Goal: Task Accomplishment & Management: Manage account settings

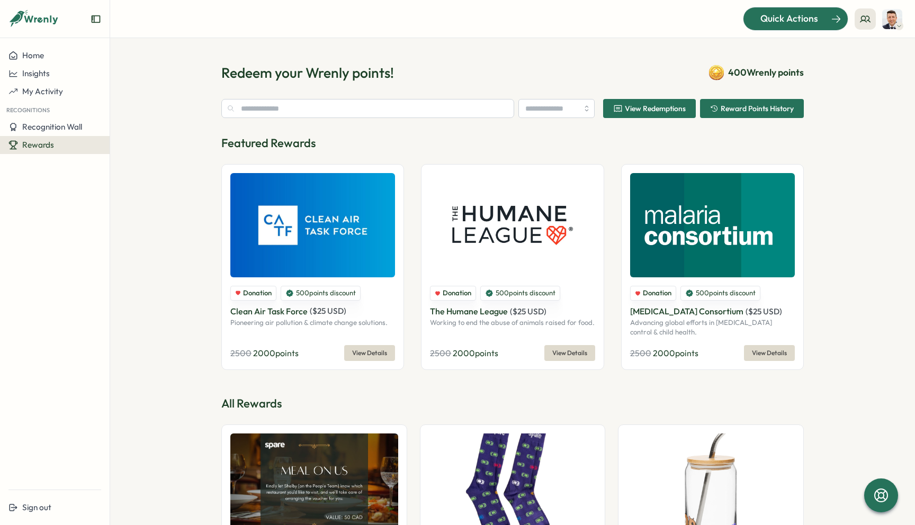
click at [781, 17] on span "Quick Actions" at bounding box center [789, 19] width 58 height 14
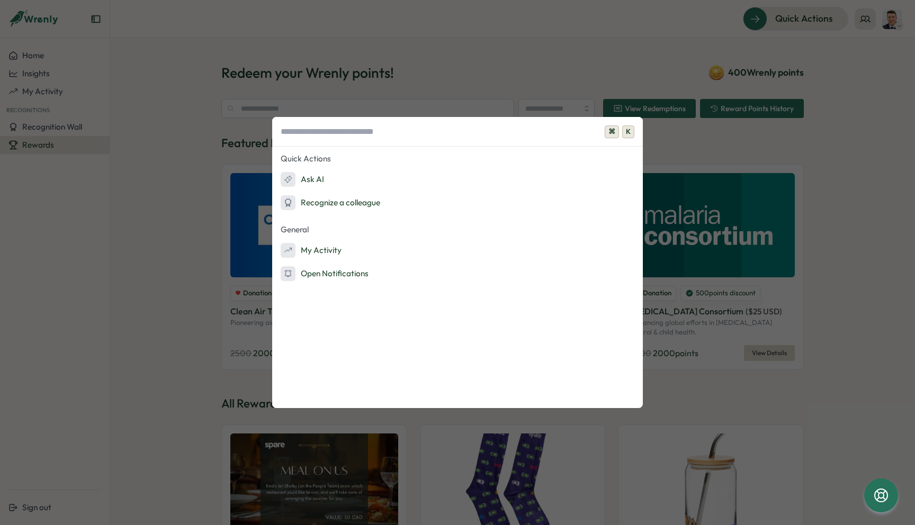
click at [546, 65] on div "⌘ K Quick Actions Ask AI Recognize a colleague General My Activity Open Notific…" at bounding box center [457, 262] width 915 height 525
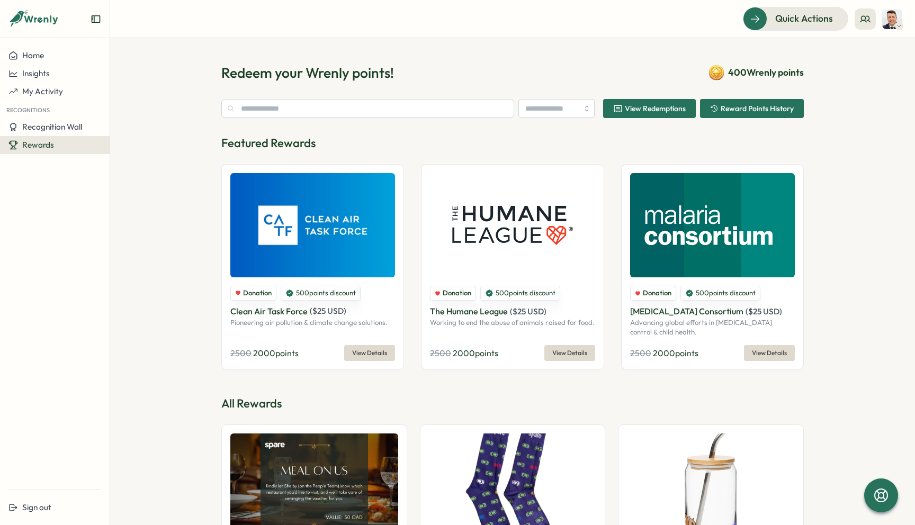
click at [41, 102] on div "Recognitions" at bounding box center [55, 109] width 110 height 17
click at [31, 96] on span "My Activity" at bounding box center [42, 91] width 41 height 10
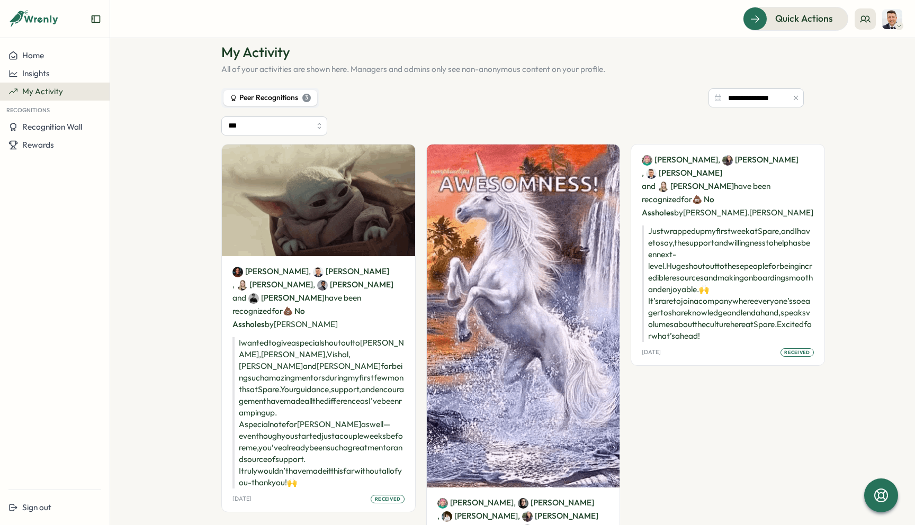
scroll to position [23, 0]
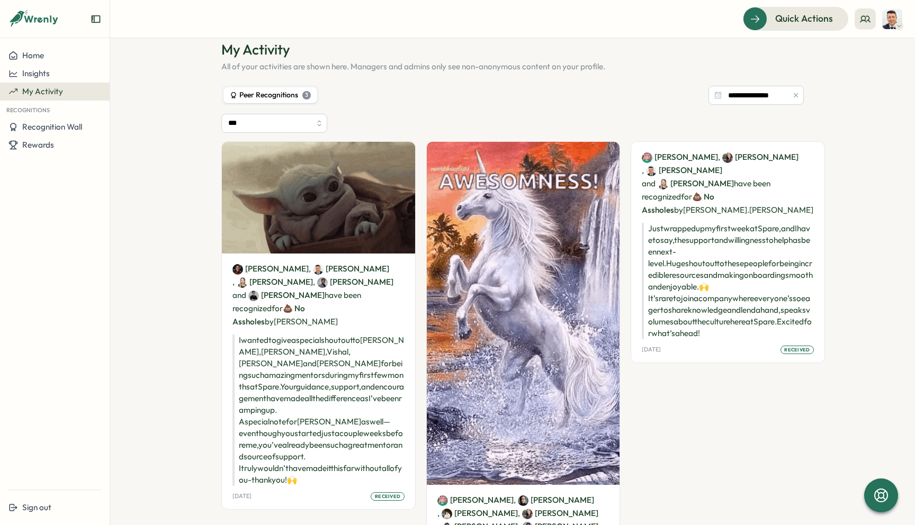
click at [377, 493] on span "received" at bounding box center [387, 496] width 25 height 7
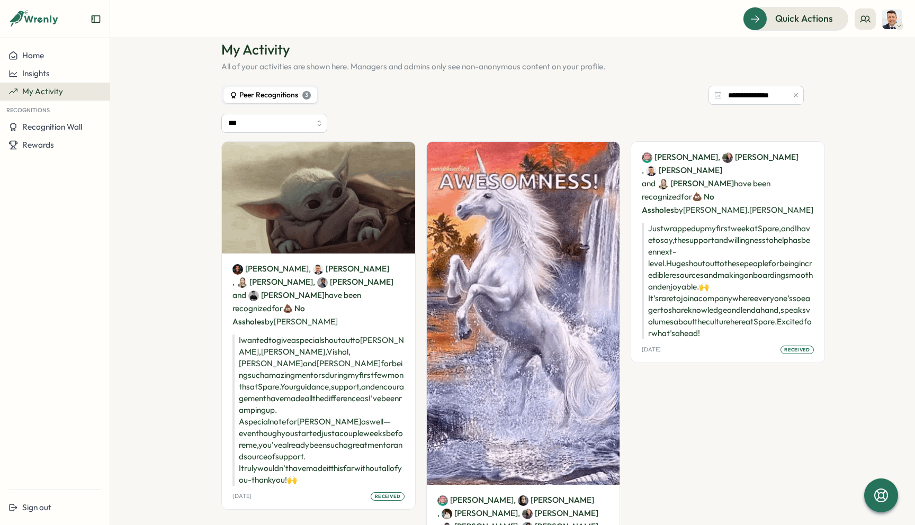
click at [376, 492] on div "received" at bounding box center [387, 496] width 33 height 8
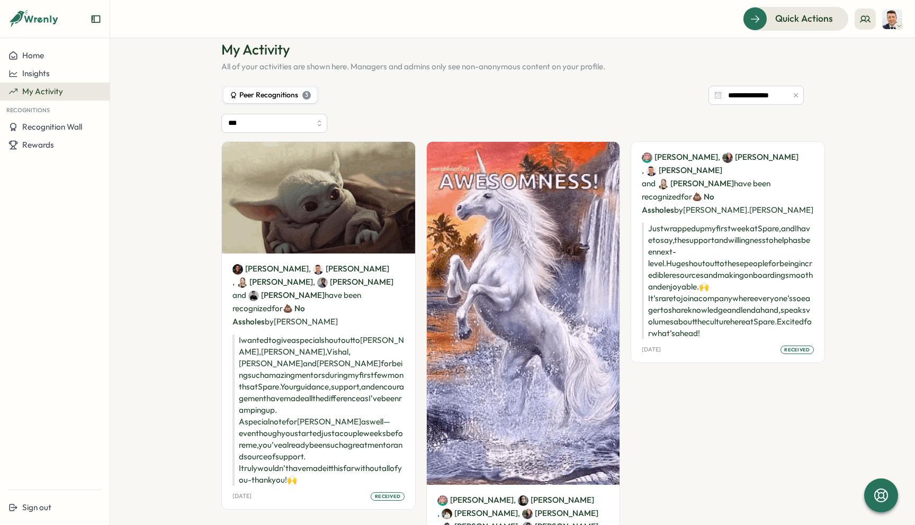
click at [321, 458] on div "[PERSON_NAME] , [PERSON_NAME] , [PERSON_NAME] , [PERSON_NAME] and [PERSON_NAME]…" at bounding box center [318, 382] width 193 height 256
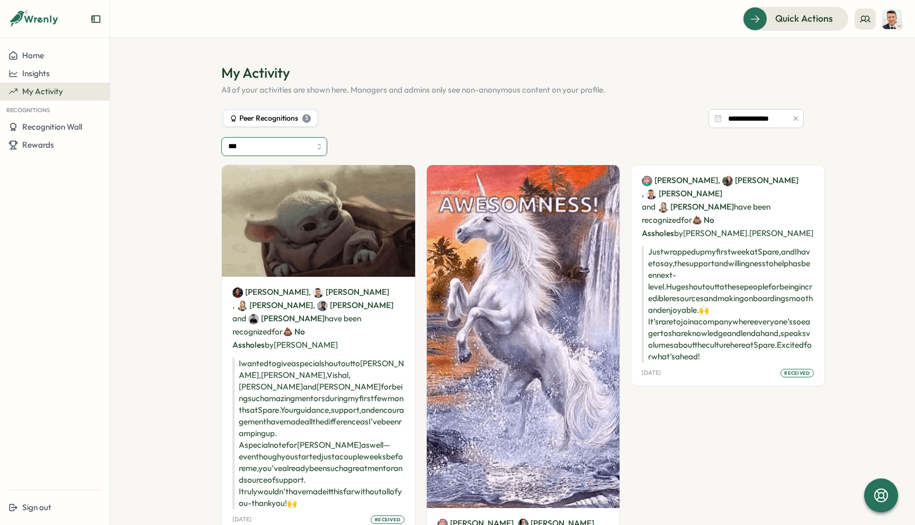
click at [257, 155] on input "***" at bounding box center [274, 146] width 106 height 19
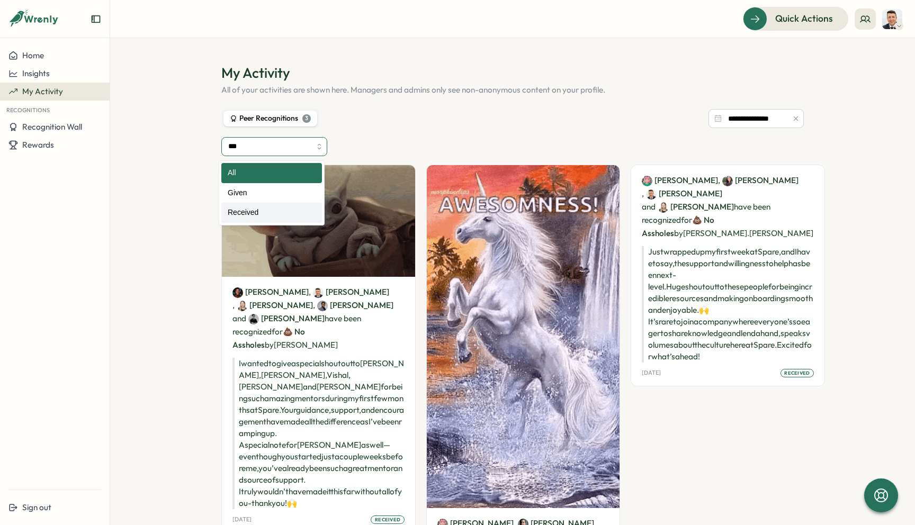
type input "********"
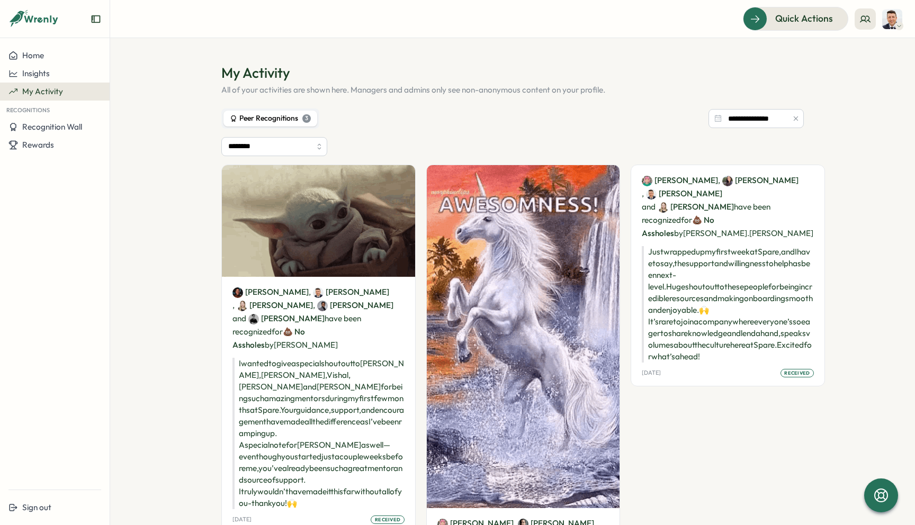
click at [54, 44] on aside "Home Insights My Activity Recognitions Recognition Wall Rewards Sign out" at bounding box center [55, 262] width 110 height 525
click at [48, 56] on div "Home" at bounding box center [54, 56] width 93 height 10
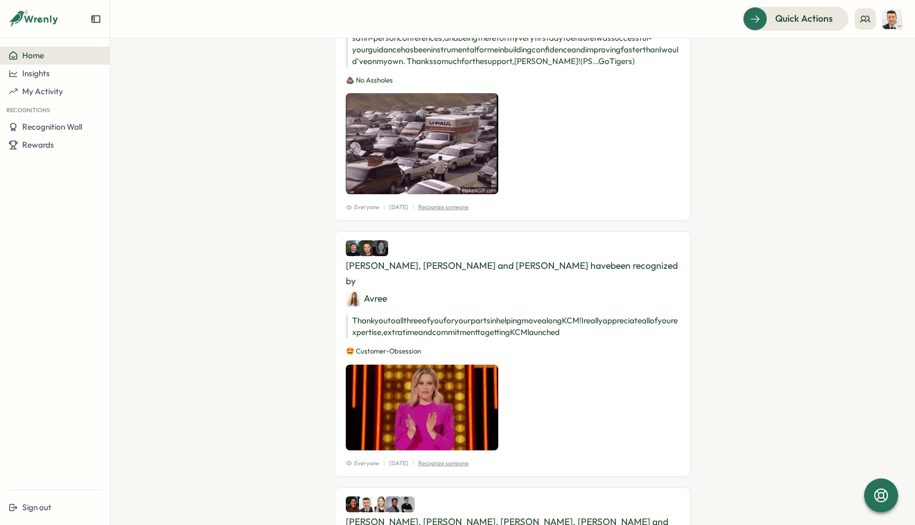
scroll to position [503, 0]
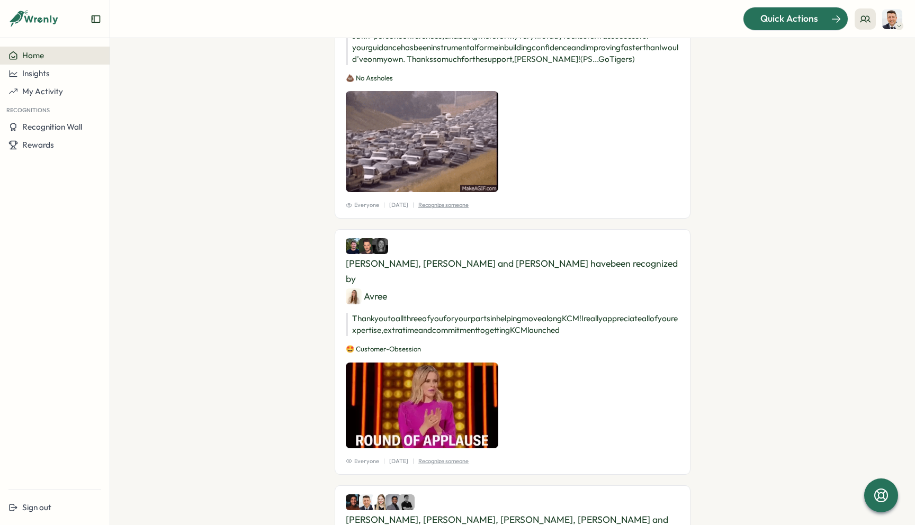
click at [753, 17] on div "Quick Actions" at bounding box center [789, 19] width 96 height 14
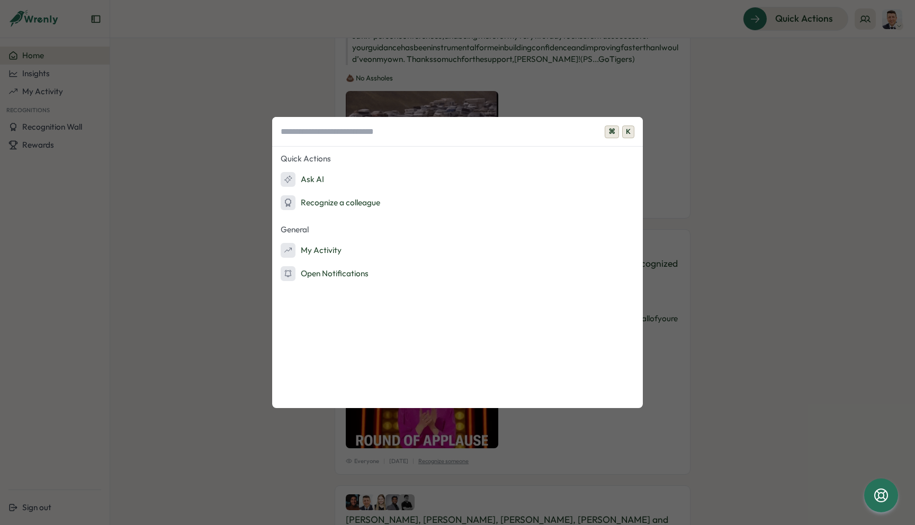
click at [758, 161] on div "⌘ K Quick Actions Ask AI Recognize a colleague General My Activity Open Notific…" at bounding box center [457, 262] width 915 height 525
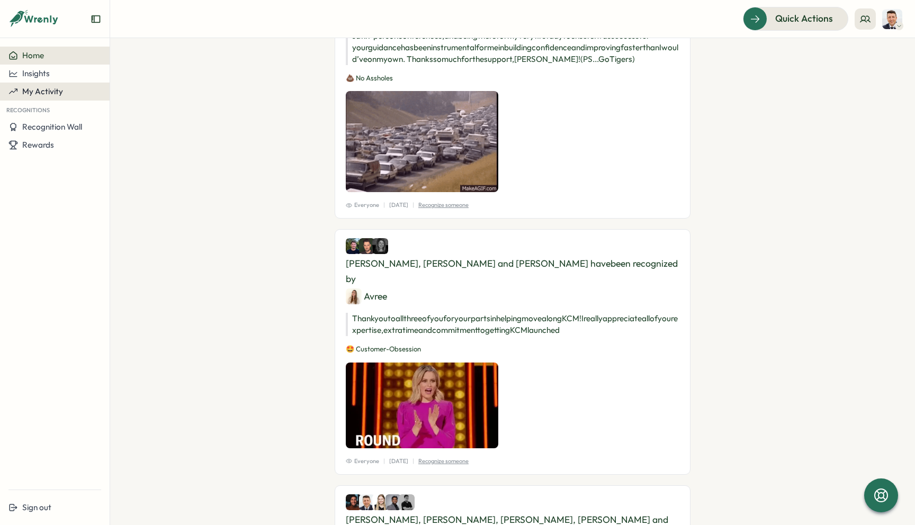
click at [51, 93] on span "My Activity" at bounding box center [42, 91] width 41 height 10
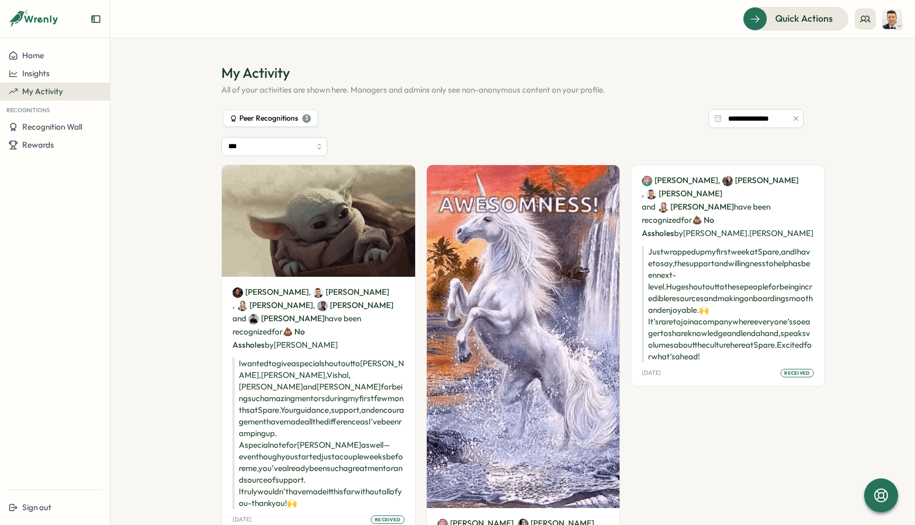
click at [256, 114] on div "Peer Recognitions 3" at bounding box center [270, 119] width 81 height 12
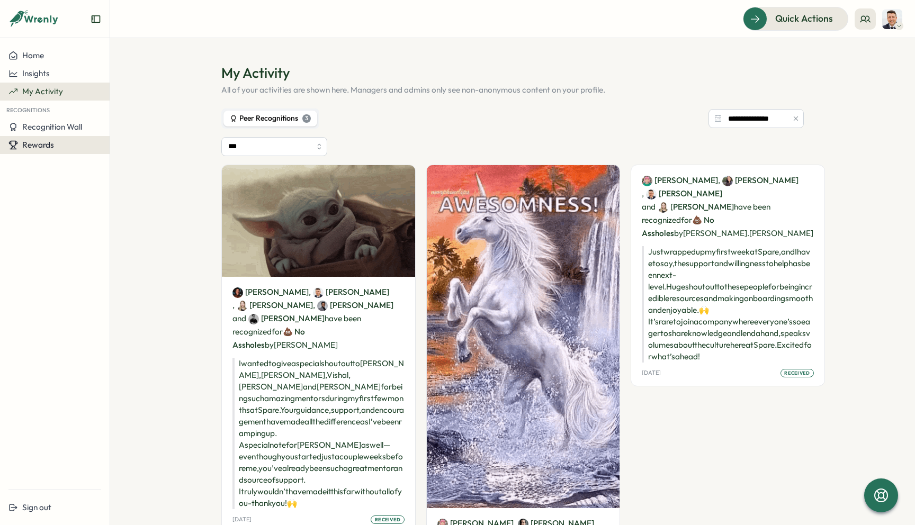
click at [51, 148] on span "Rewards" at bounding box center [38, 145] width 32 height 10
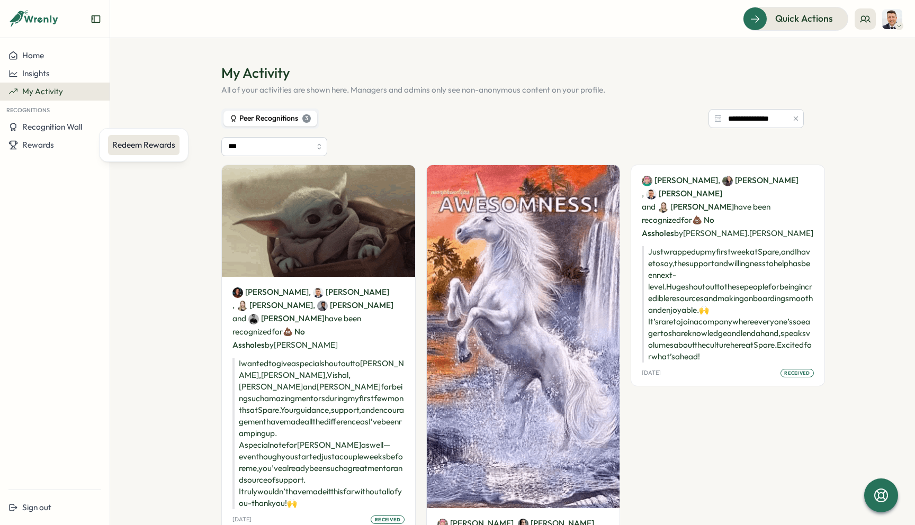
click at [132, 141] on div "Redeem Rewards" at bounding box center [143, 145] width 63 height 12
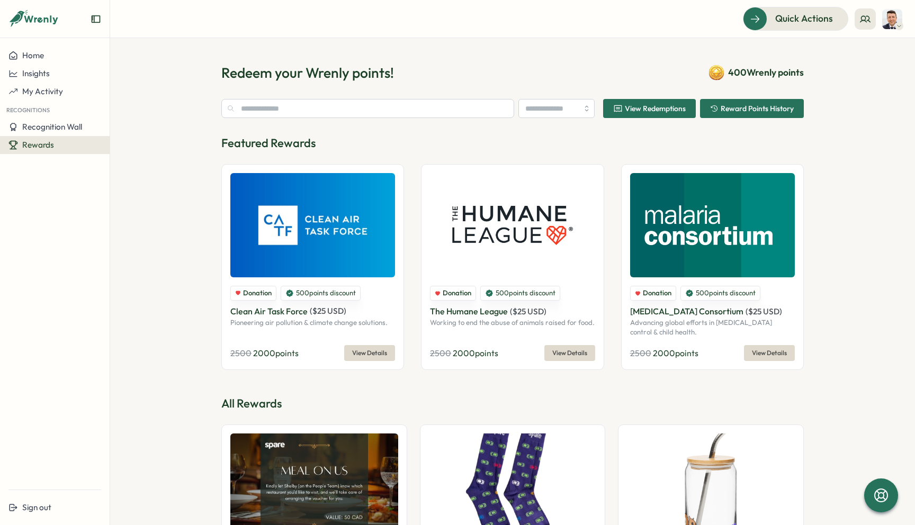
click at [724, 114] on span "Reward Points History" at bounding box center [752, 109] width 84 height 18
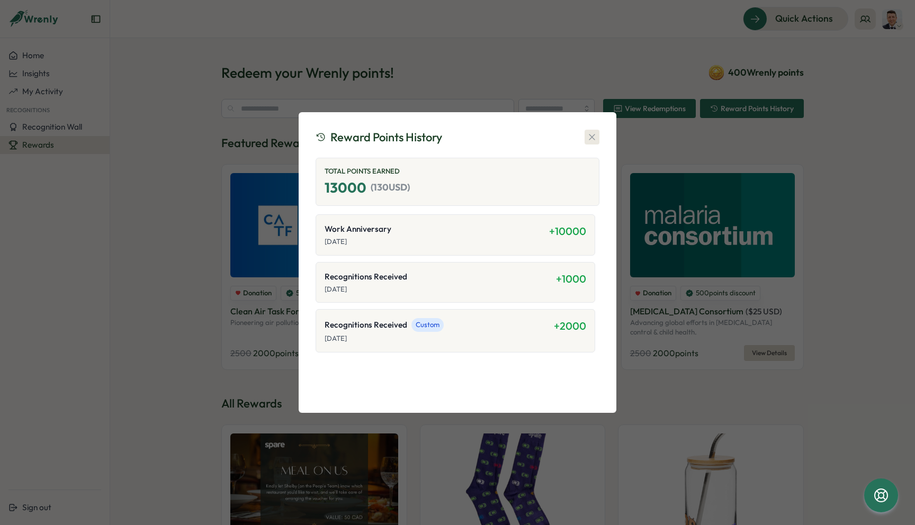
click at [590, 138] on icon "button" at bounding box center [592, 137] width 11 height 11
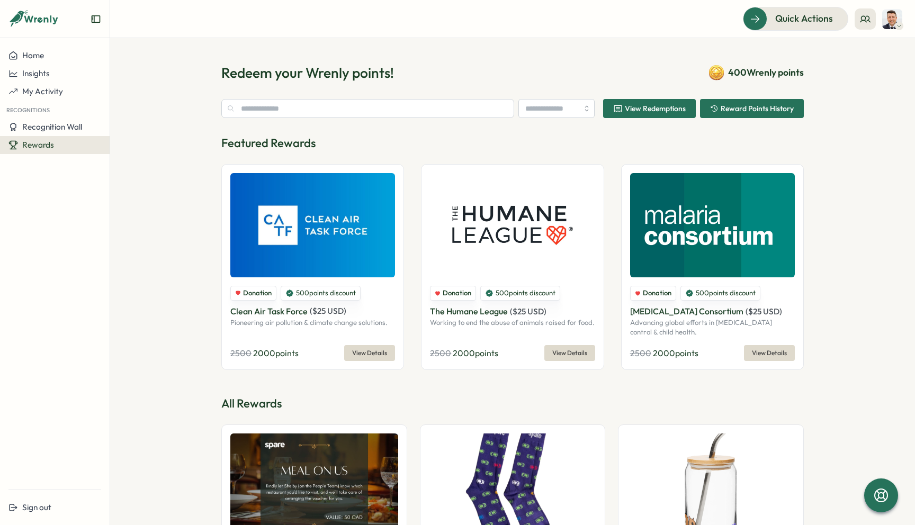
click at [103, 22] on div at bounding box center [55, 23] width 110 height 30
click at [95, 20] on icon "Expand sidebar" at bounding box center [96, 19] width 11 height 11
